Goal: Task Accomplishment & Management: Use online tool/utility

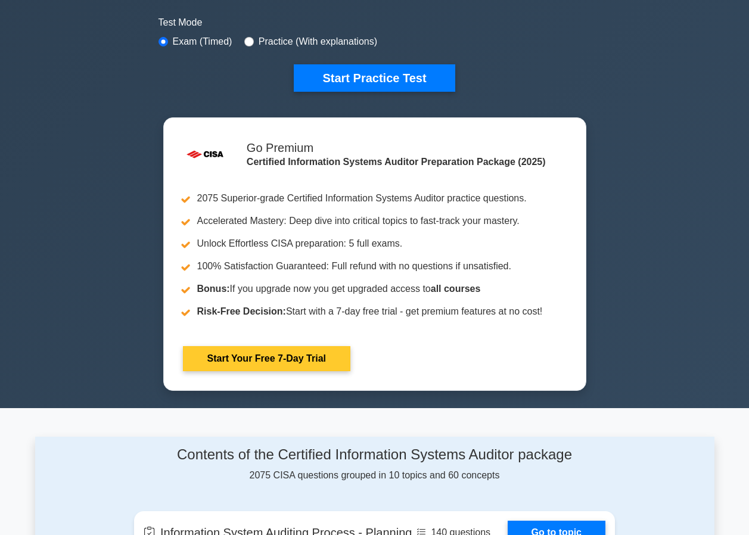
scroll to position [119, 0]
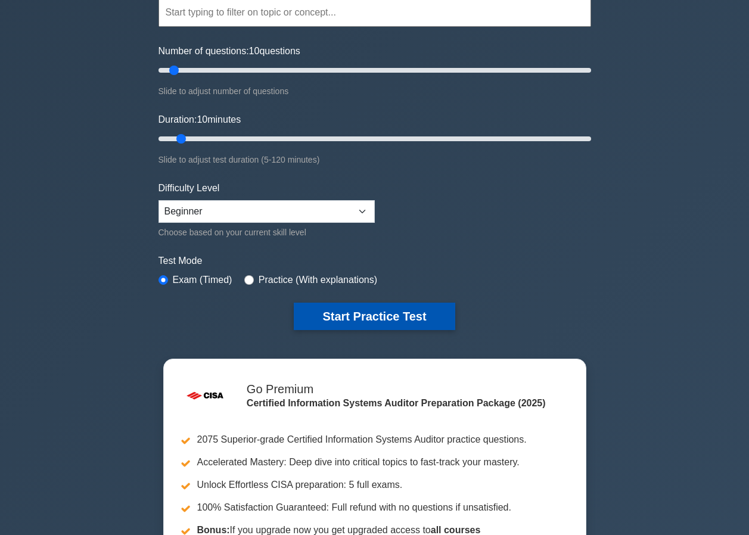
click at [363, 311] on button "Start Practice Test" at bounding box center [374, 316] width 161 height 27
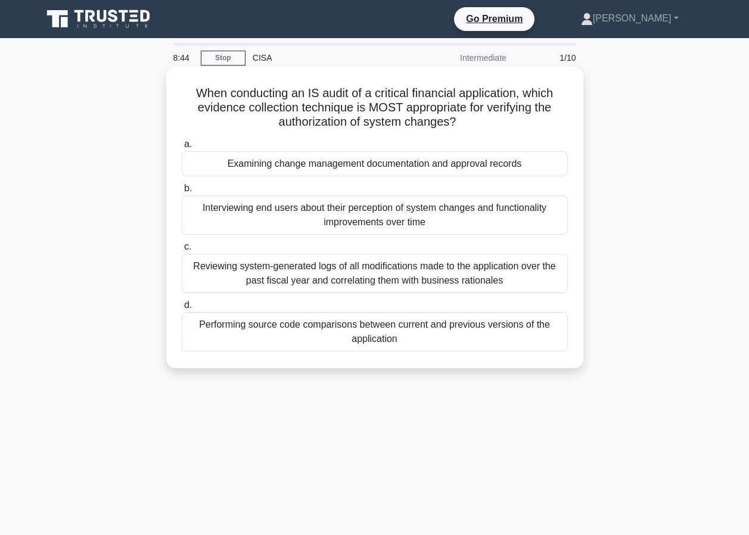
click at [188, 143] on span "a." at bounding box center [188, 144] width 8 height 10
click at [182, 143] on input "a. Examining change management documentation and approval records" at bounding box center [182, 145] width 0 height 8
